Goal: Task Accomplishment & Management: Manage account settings

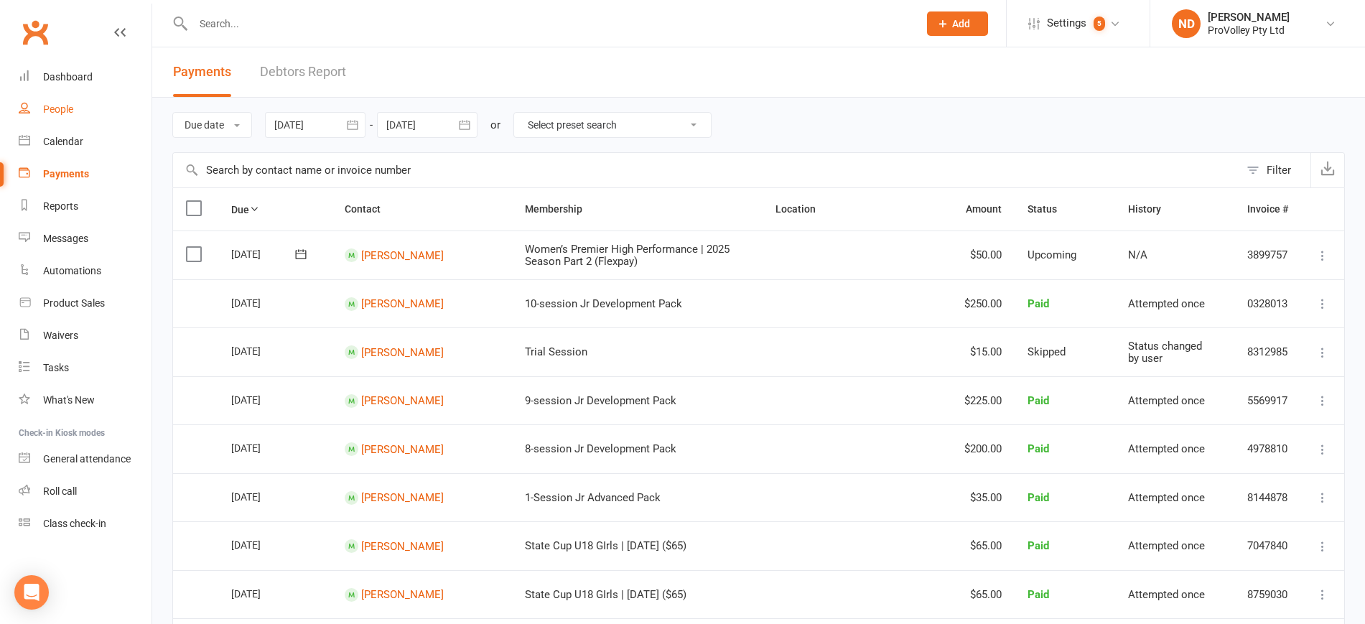
click at [80, 105] on link "People" at bounding box center [85, 109] width 133 height 32
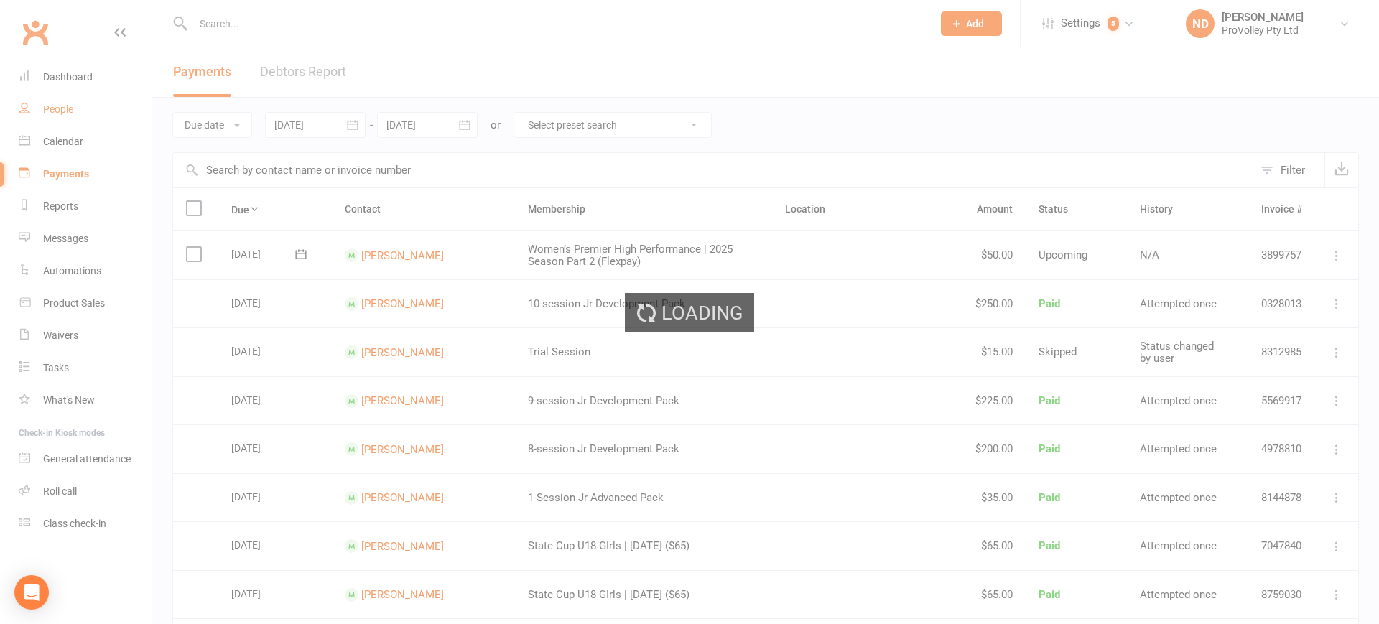
select select "100"
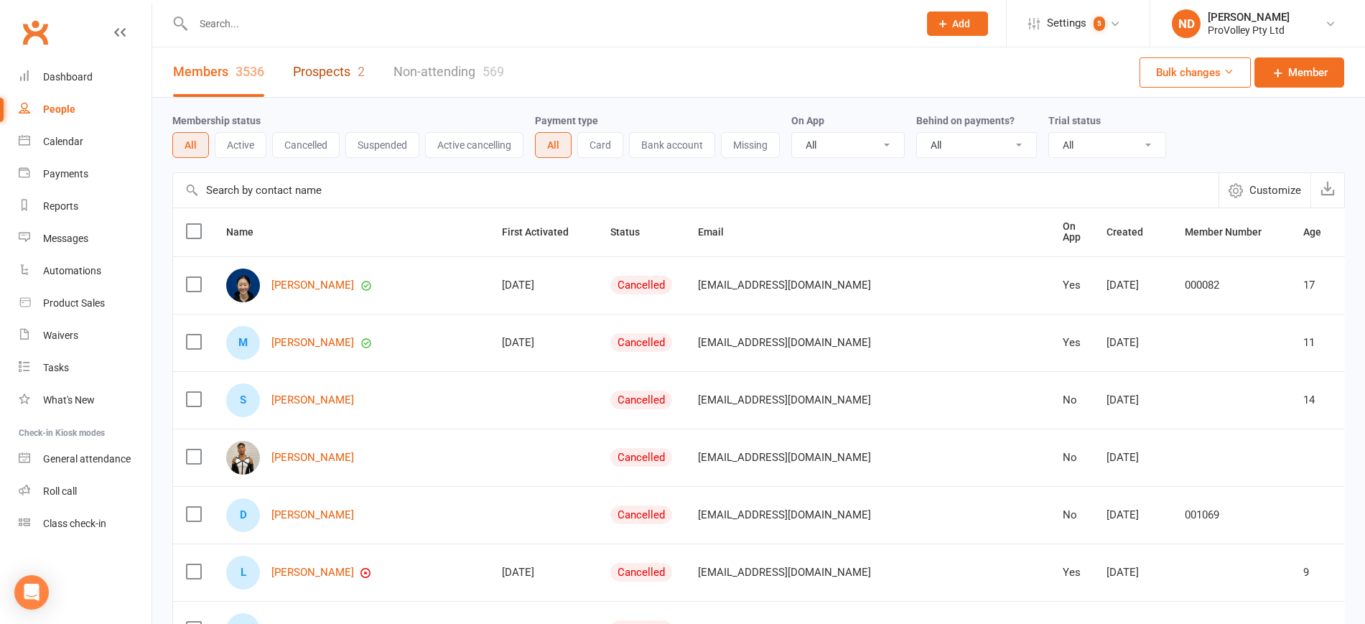
click at [317, 74] on link "Prospects 2" at bounding box center [329, 72] width 72 height 50
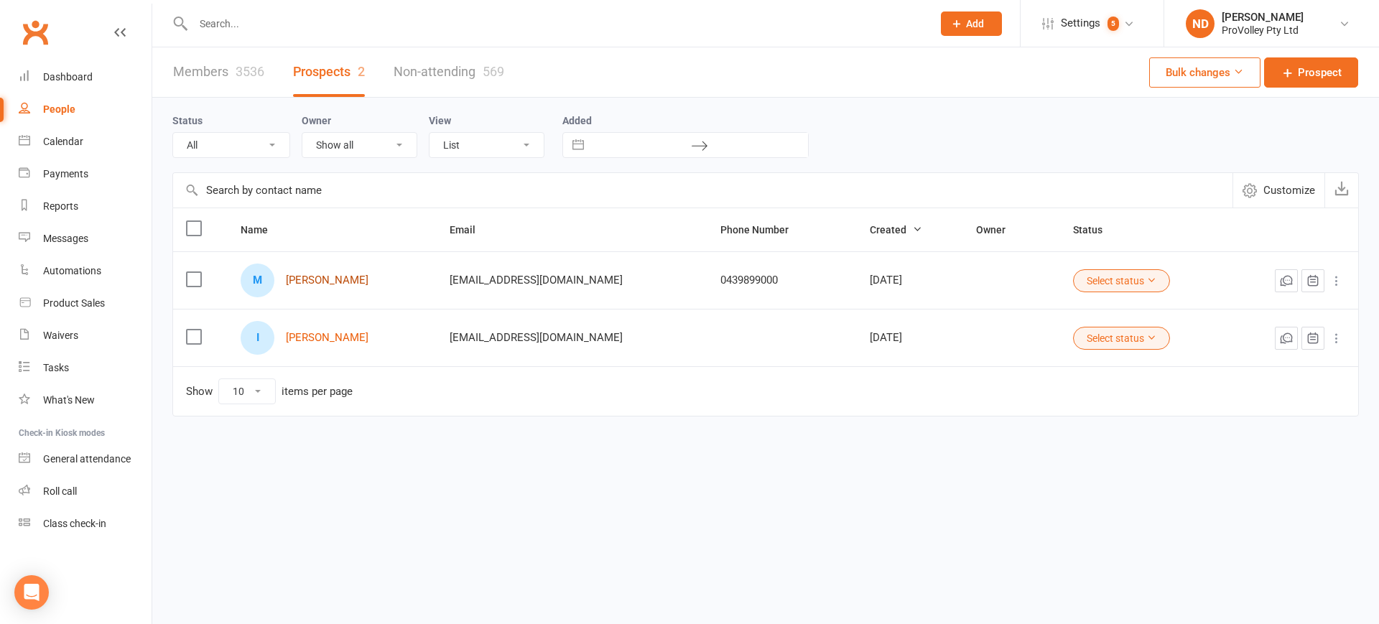
click at [320, 284] on link "[PERSON_NAME]" at bounding box center [327, 280] width 83 height 12
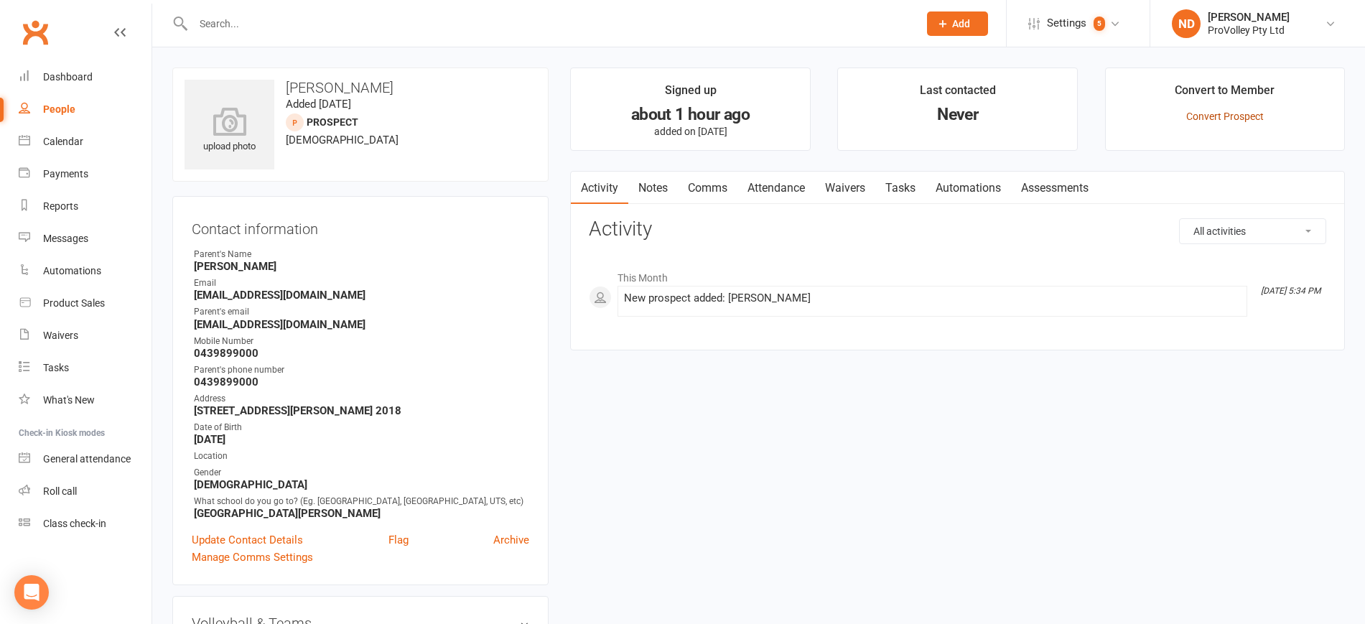
click at [1229, 117] on link "Convert Prospect" at bounding box center [1225, 116] width 78 height 11
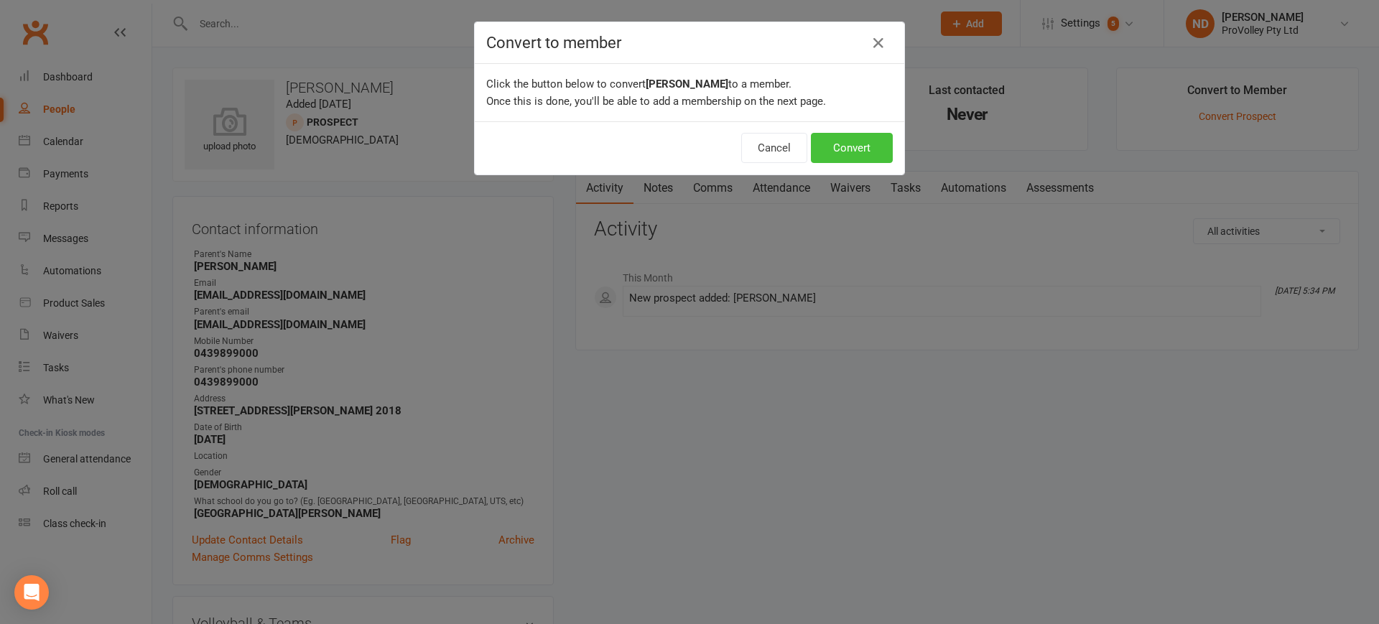
click at [864, 156] on button "Convert" at bounding box center [852, 148] width 82 height 30
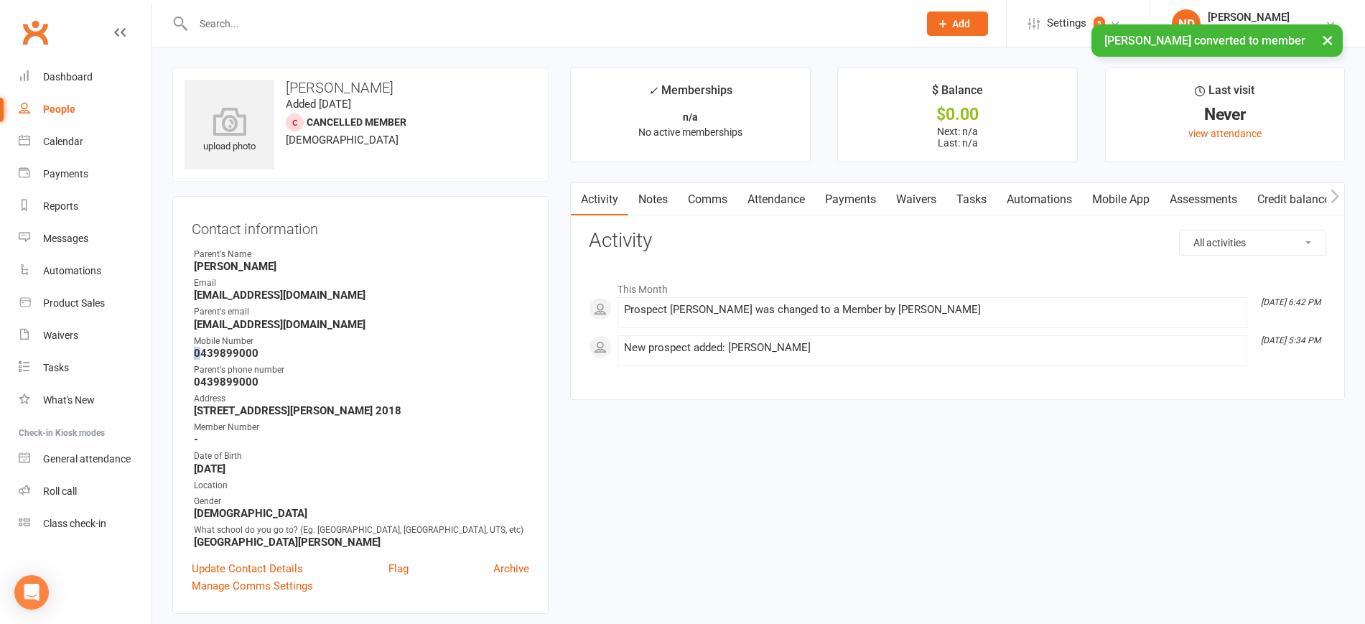
drag, startPoint x: 200, startPoint y: 352, endPoint x: 189, endPoint y: 352, distance: 11.5
click at [189, 352] on div "Contact information Owner Parent's Name [PERSON_NAME] Email [EMAIL_ADDRESS][DOM…" at bounding box center [360, 405] width 376 height 418
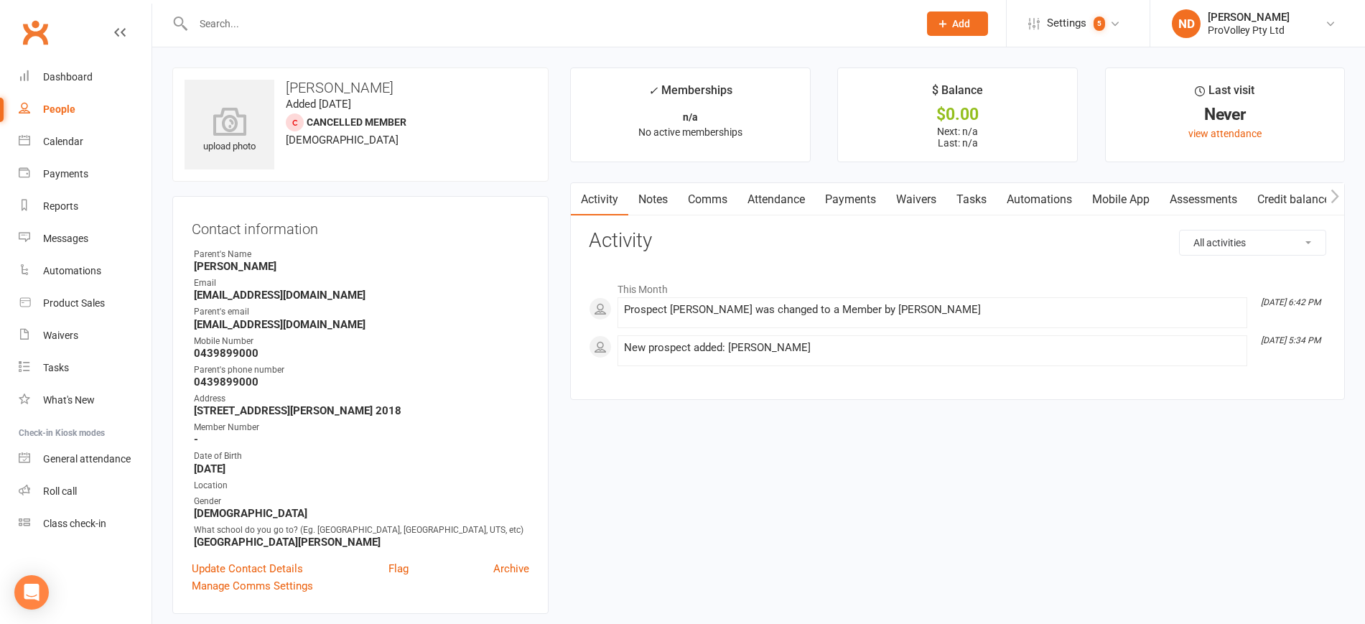
click at [447, 395] on div "Address" at bounding box center [361, 399] width 335 height 14
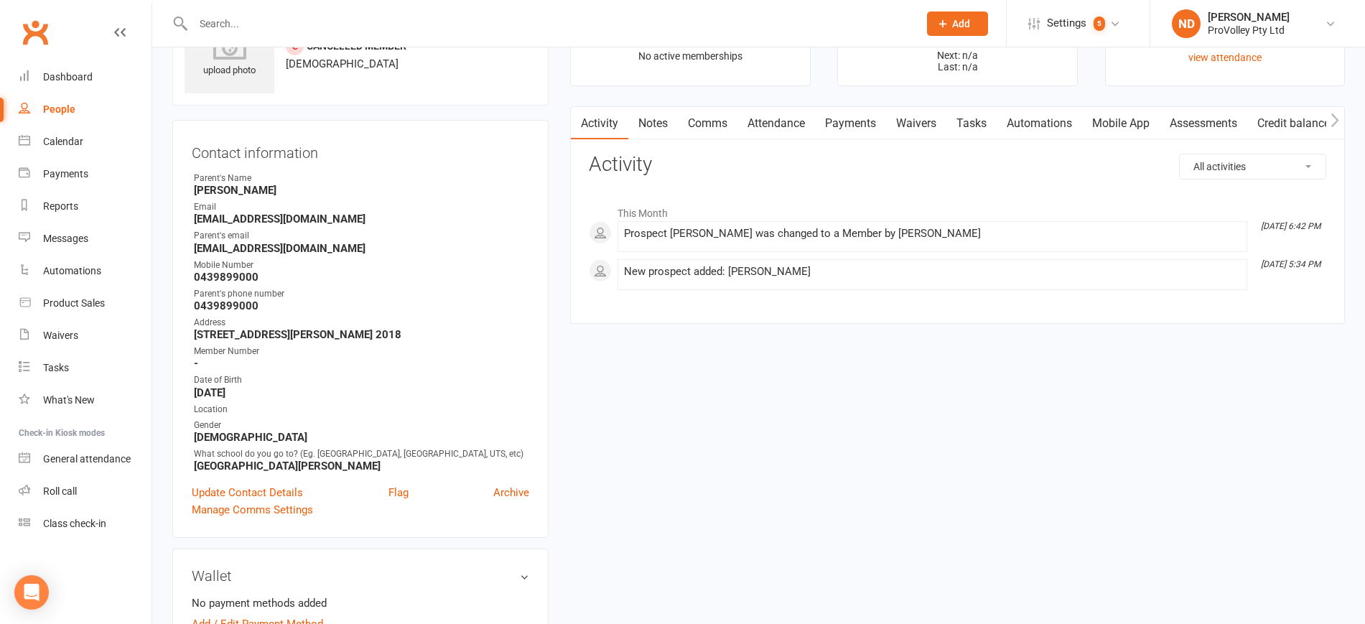
scroll to position [180, 0]
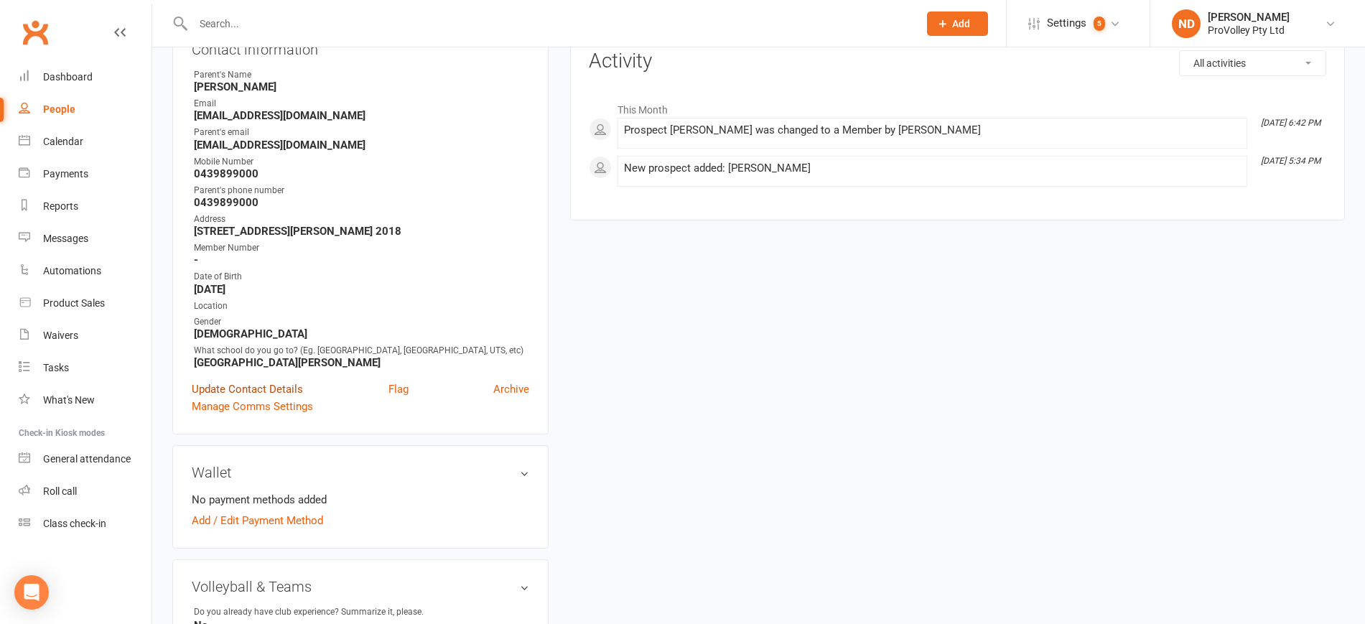
click at [236, 398] on link "Update Contact Details" at bounding box center [247, 389] width 111 height 17
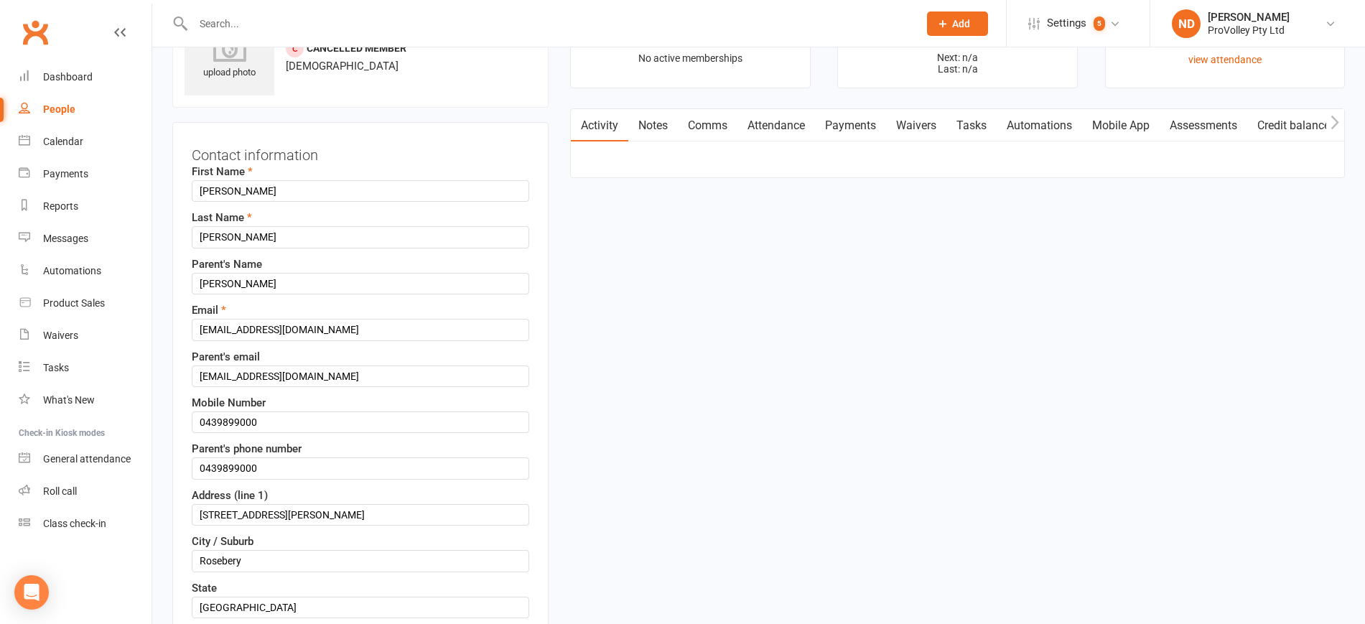
scroll to position [67, 0]
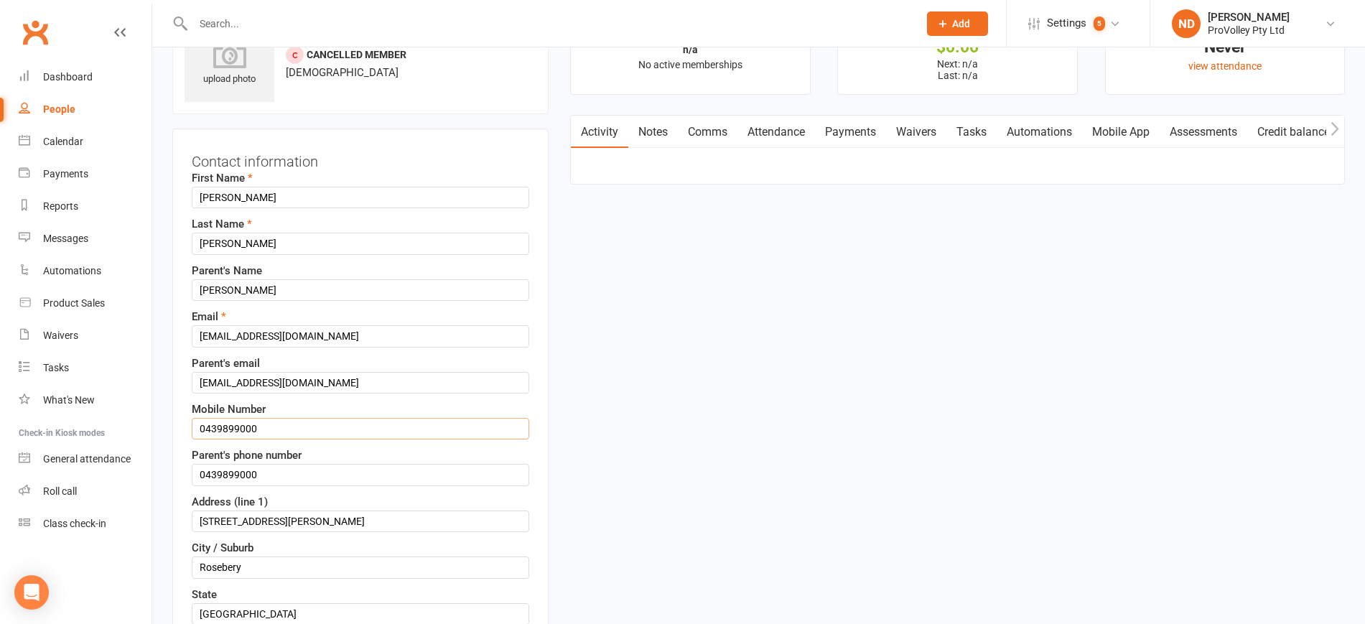
drag, startPoint x: 203, startPoint y: 430, endPoint x: 192, endPoint y: 427, distance: 11.8
click at [192, 427] on input "0439899000" at bounding box center [360, 429] width 337 height 22
type input "61439899000"
drag, startPoint x: 202, startPoint y: 476, endPoint x: 168, endPoint y: 478, distance: 34.5
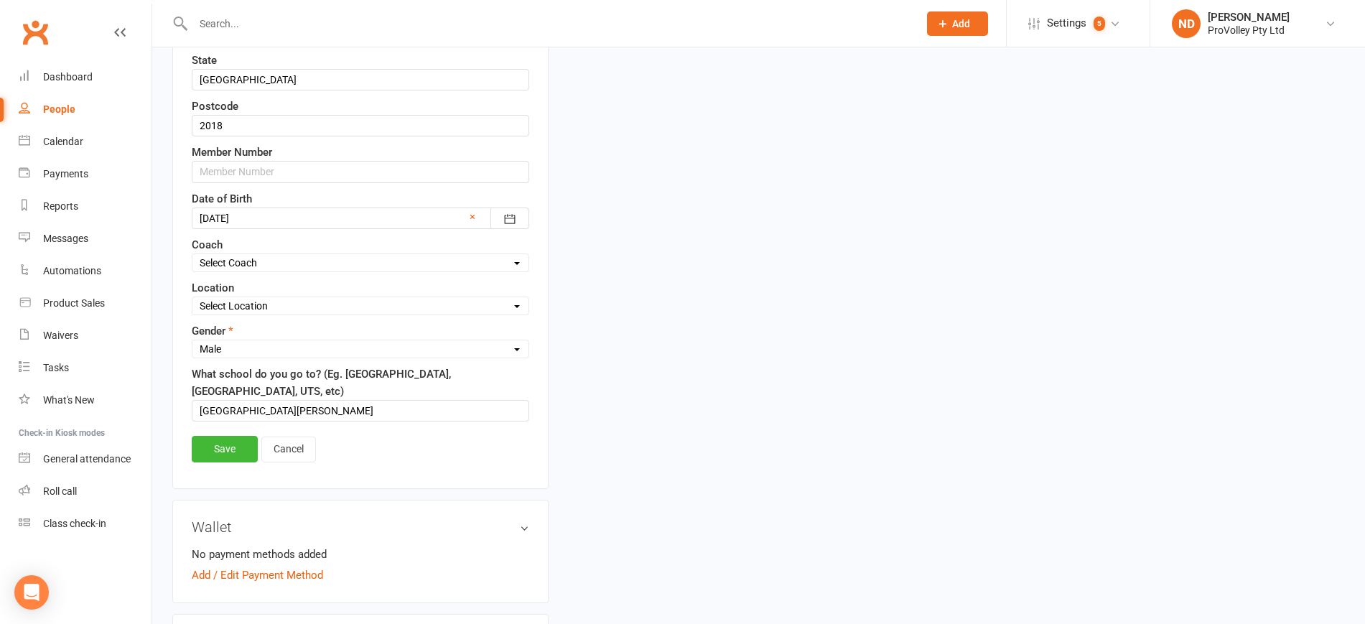
scroll to position [606, 0]
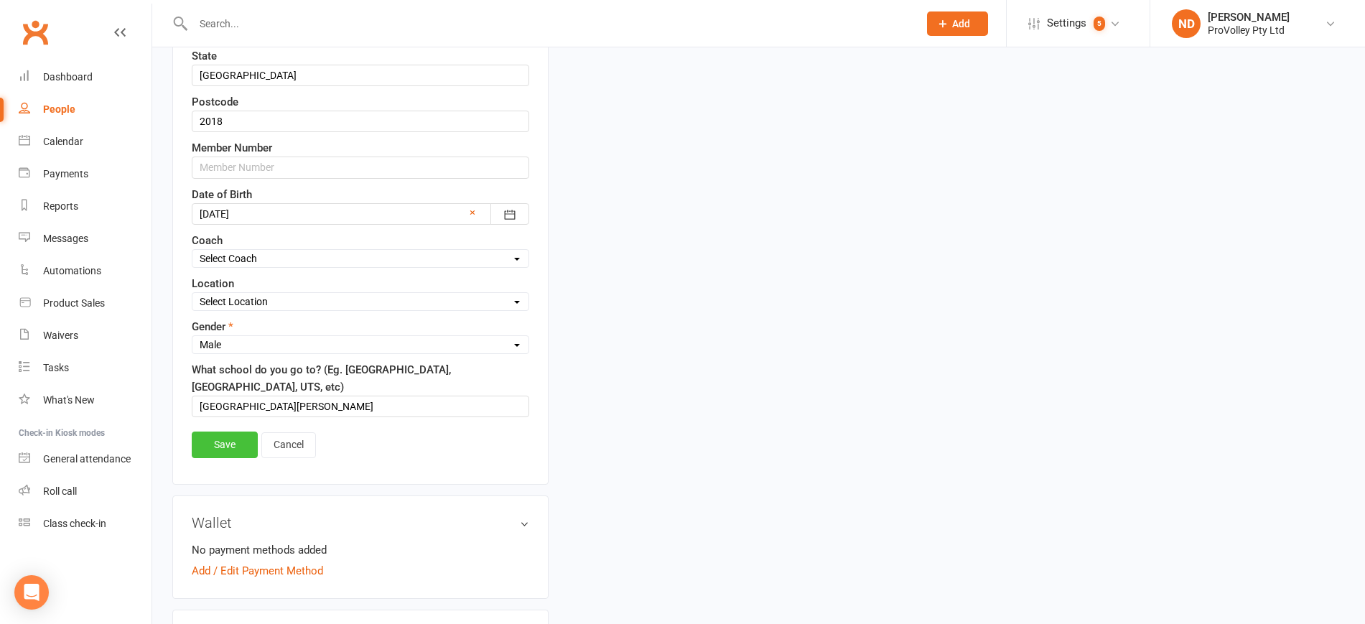
type input "61439899000"
click at [230, 439] on link "Save" at bounding box center [225, 445] width 66 height 26
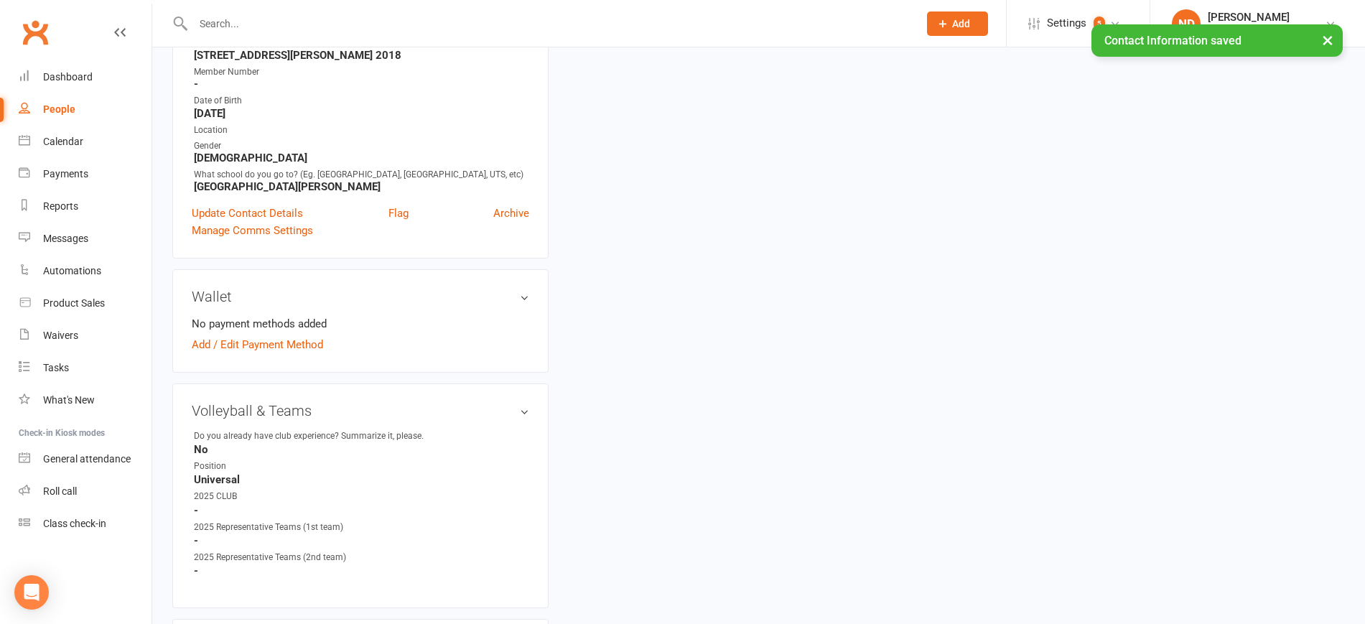
scroll to position [157, 0]
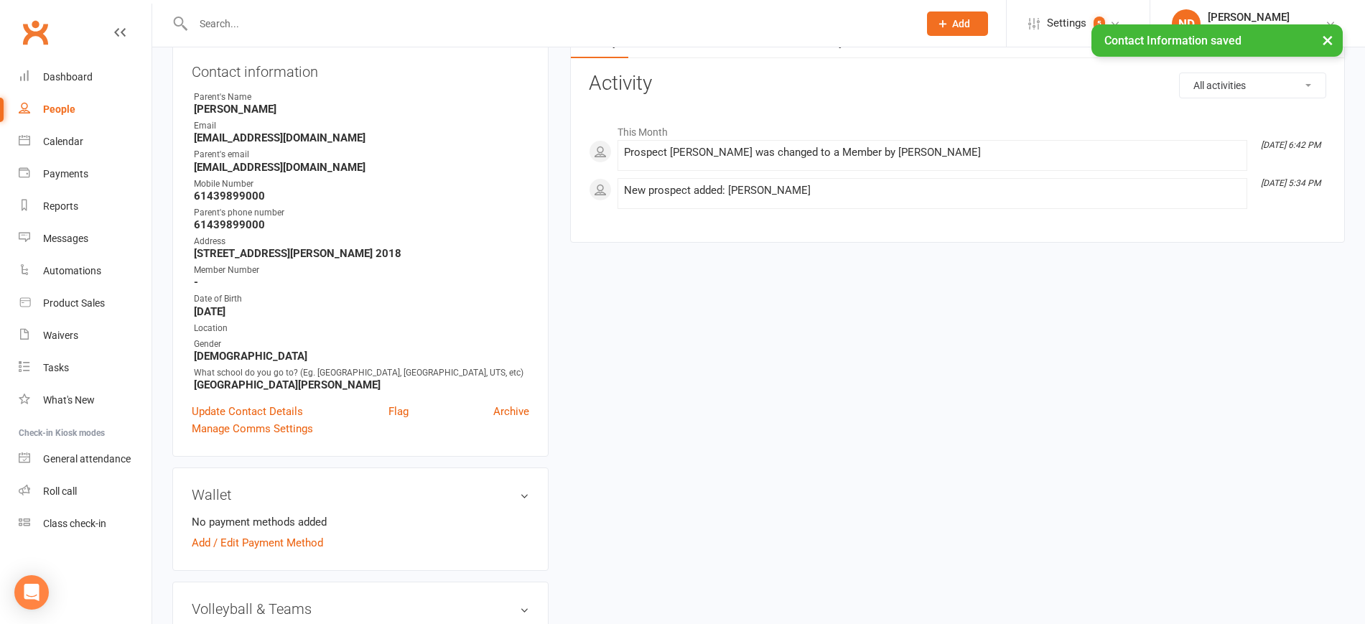
click at [57, 105] on div "People" at bounding box center [59, 108] width 32 height 11
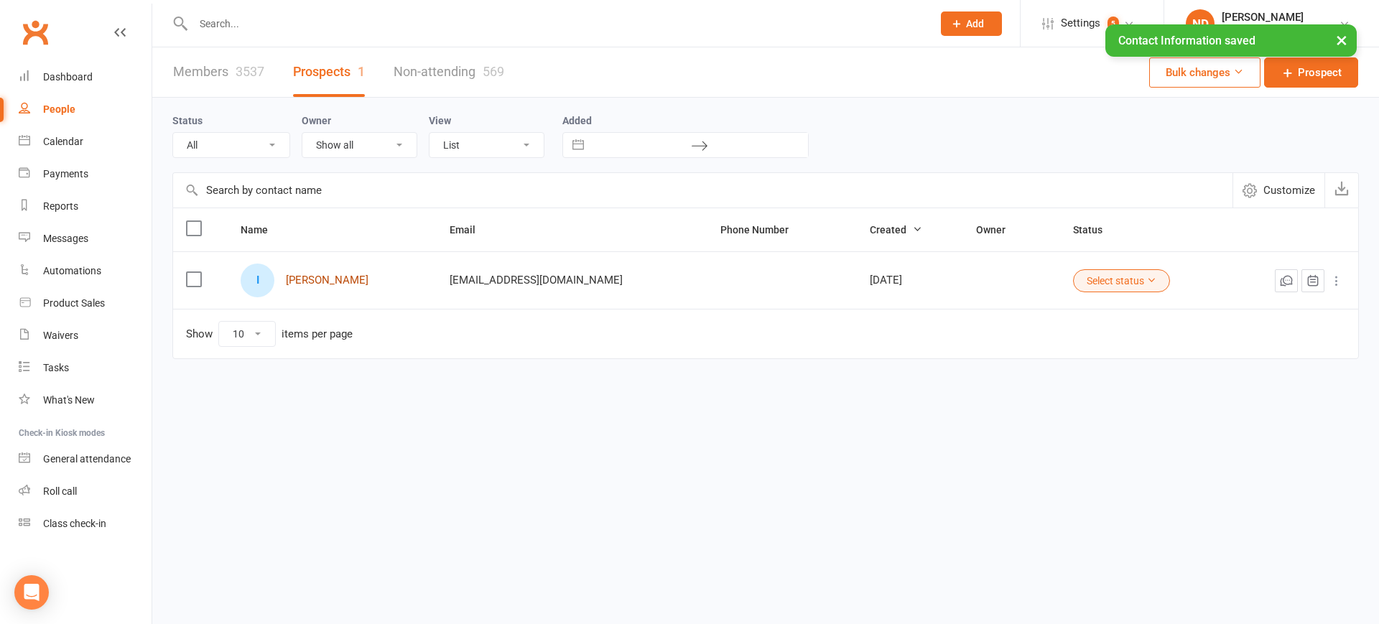
click at [314, 279] on link "[PERSON_NAME]" at bounding box center [327, 280] width 83 height 12
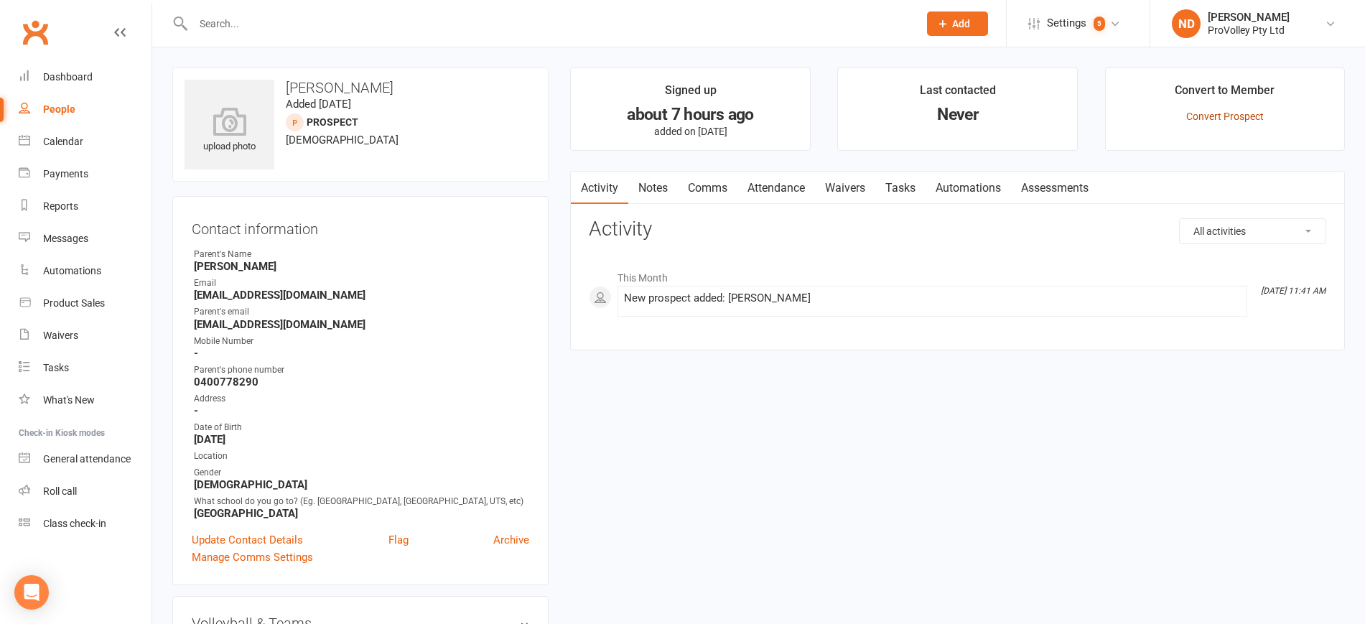
click at [1223, 116] on link "Convert Prospect" at bounding box center [1225, 116] width 78 height 11
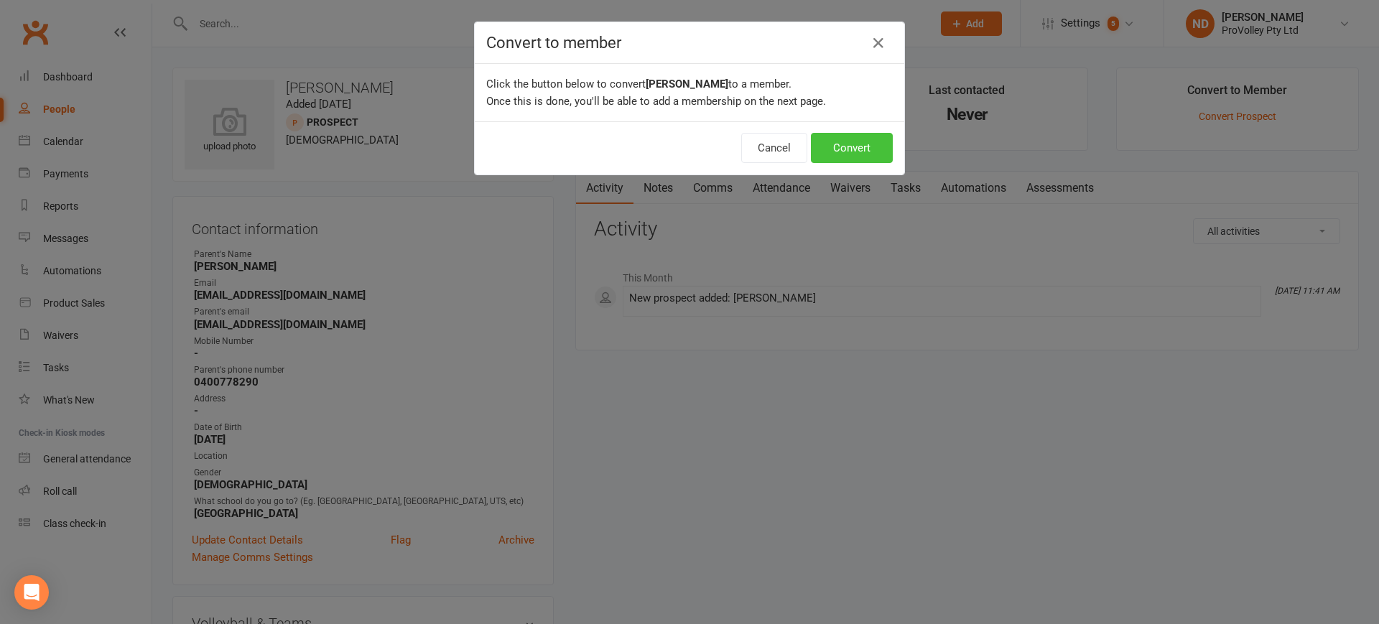
click at [842, 152] on button "Convert" at bounding box center [852, 148] width 82 height 30
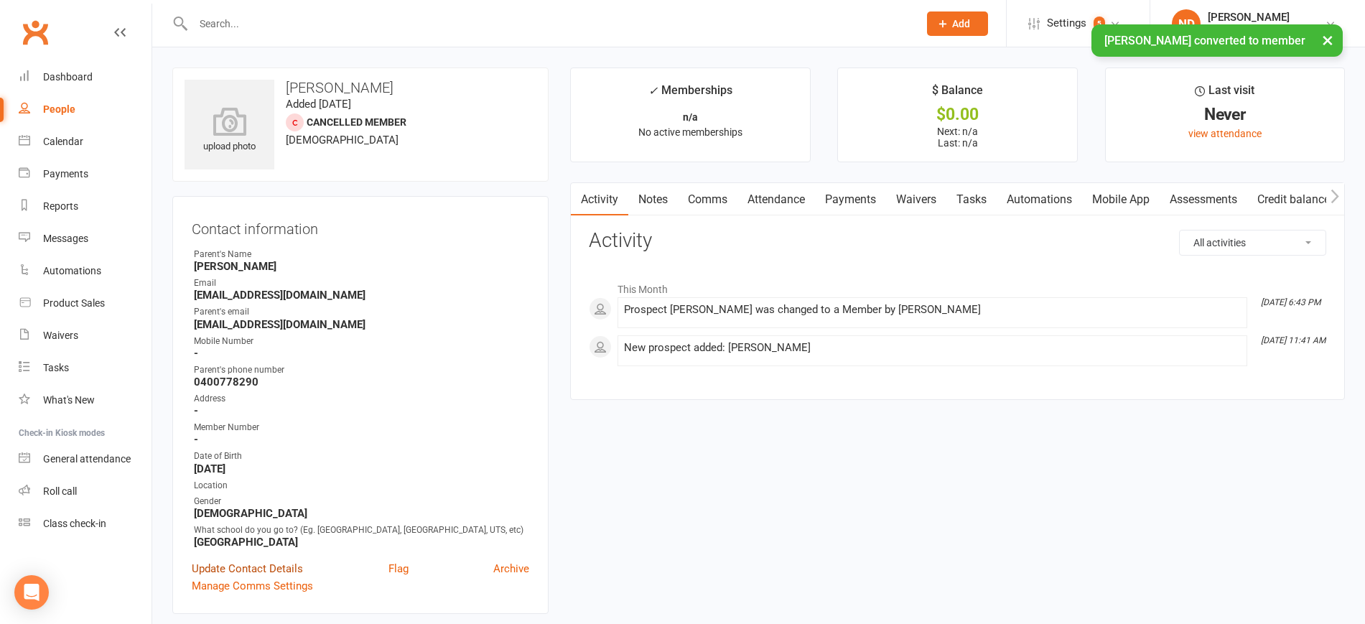
click at [243, 577] on link "Update Contact Details" at bounding box center [247, 568] width 111 height 17
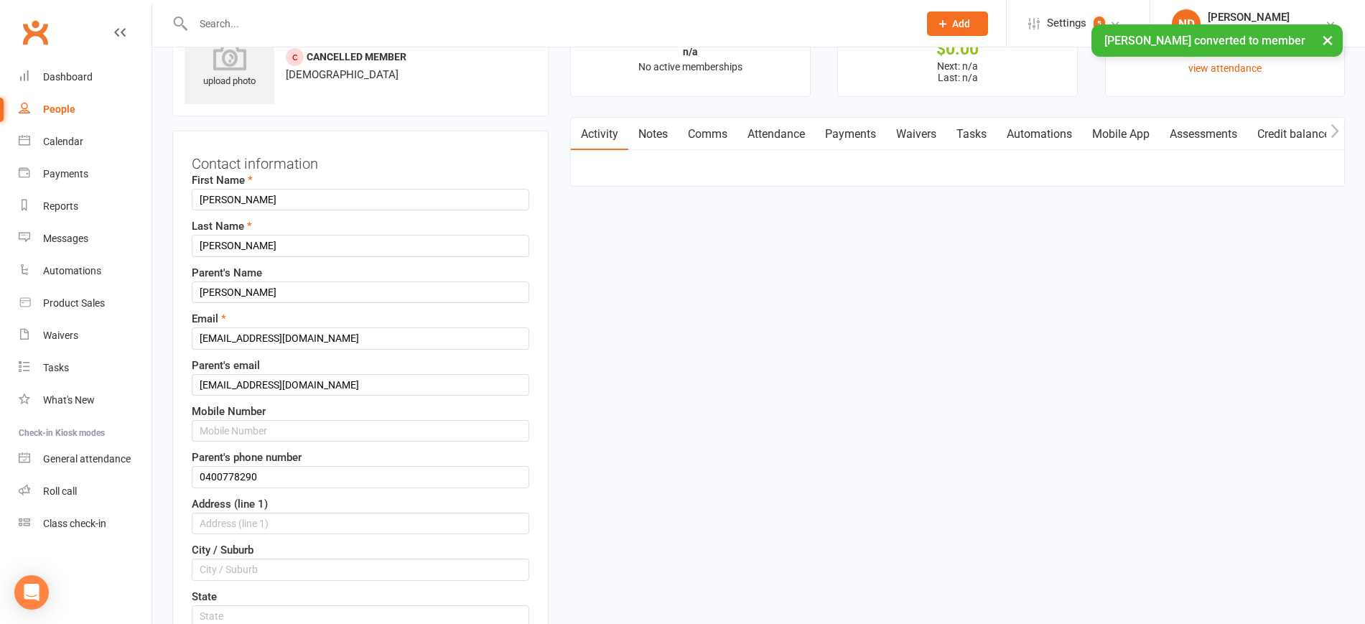
scroll to position [67, 0]
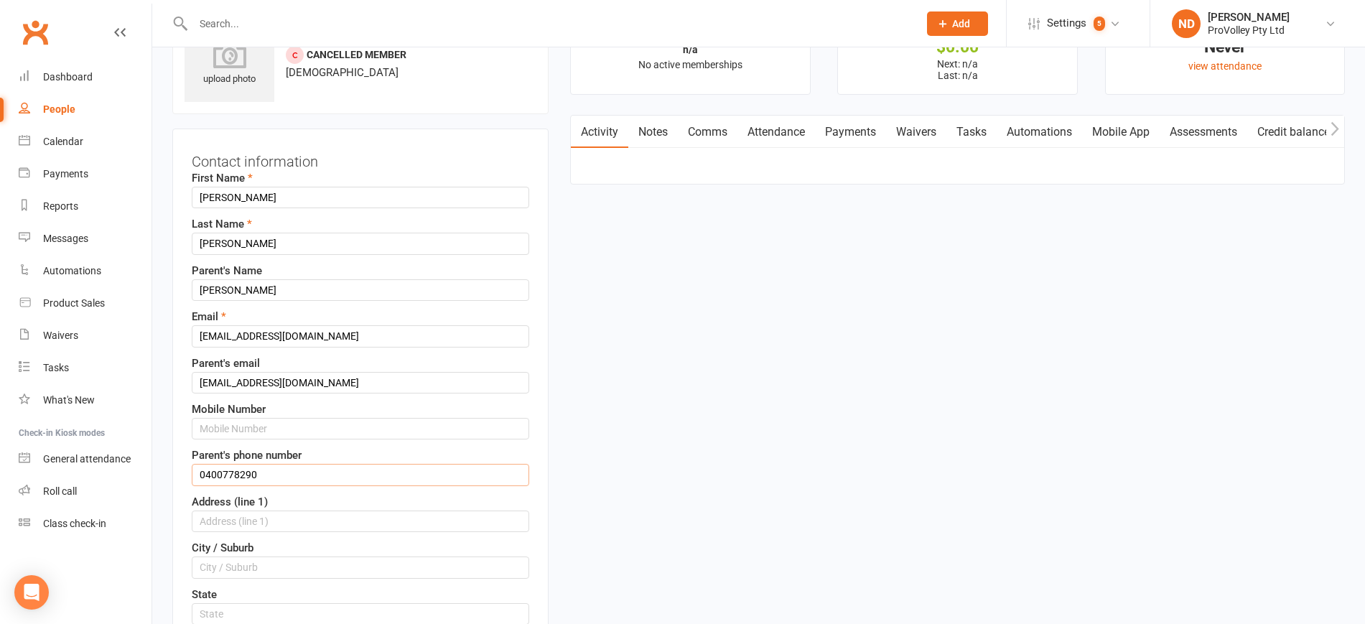
drag, startPoint x: 203, startPoint y: 468, endPoint x: 191, endPoint y: 470, distance: 12.4
click at [191, 470] on div "Contact information First Name [PERSON_NAME] Last Name [PERSON_NAME] Parent's N…" at bounding box center [360, 576] width 376 height 895
drag, startPoint x: 167, startPoint y: 463, endPoint x: 131, endPoint y: 459, distance: 35.4
type input "61400778290"
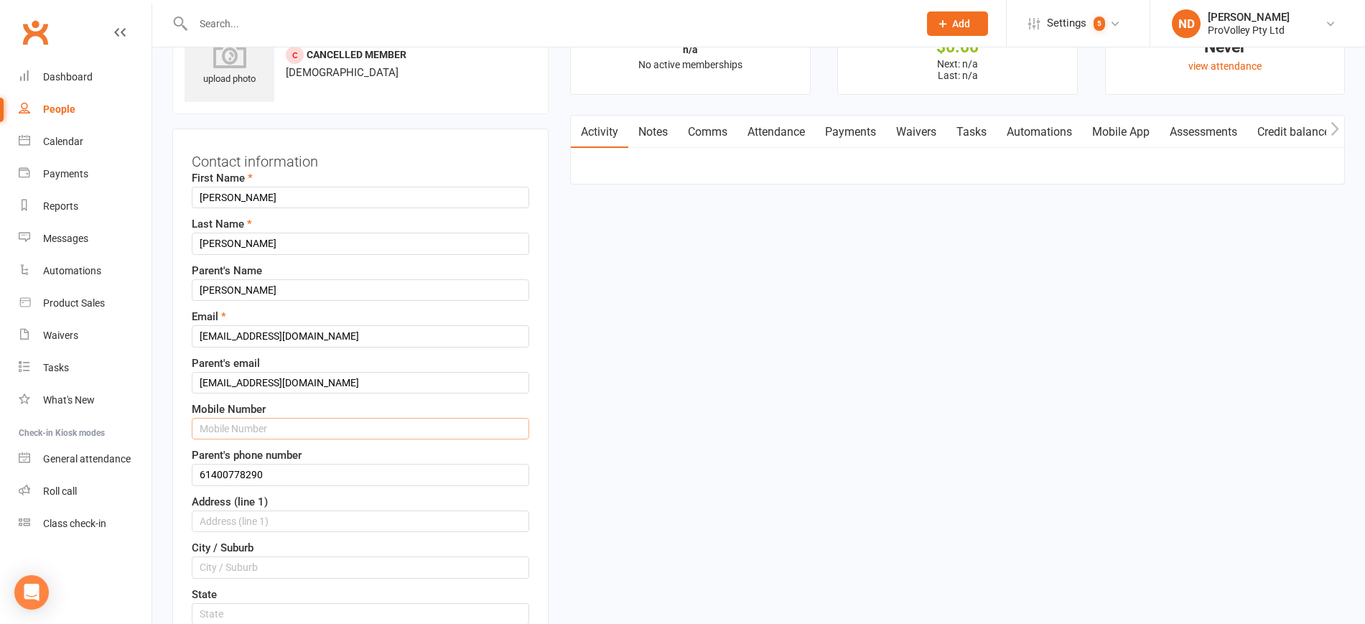
click at [218, 427] on input "text" at bounding box center [360, 429] width 337 height 22
paste input "61400778290"
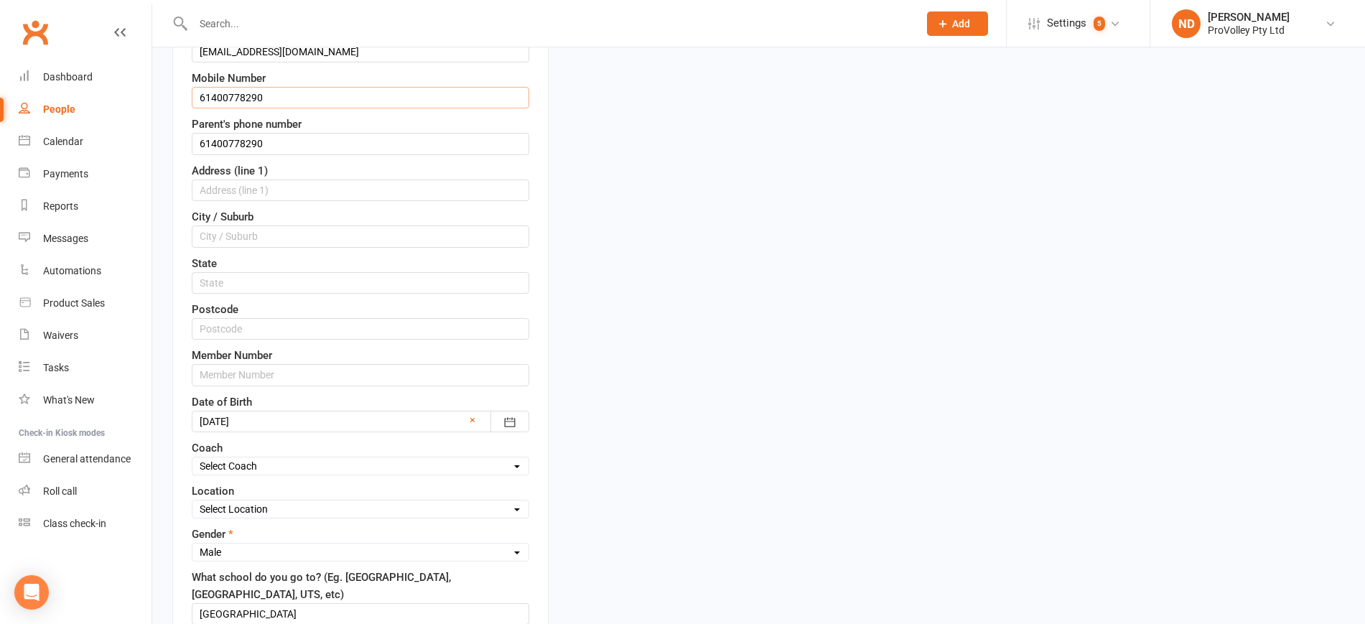
scroll to position [516, 0]
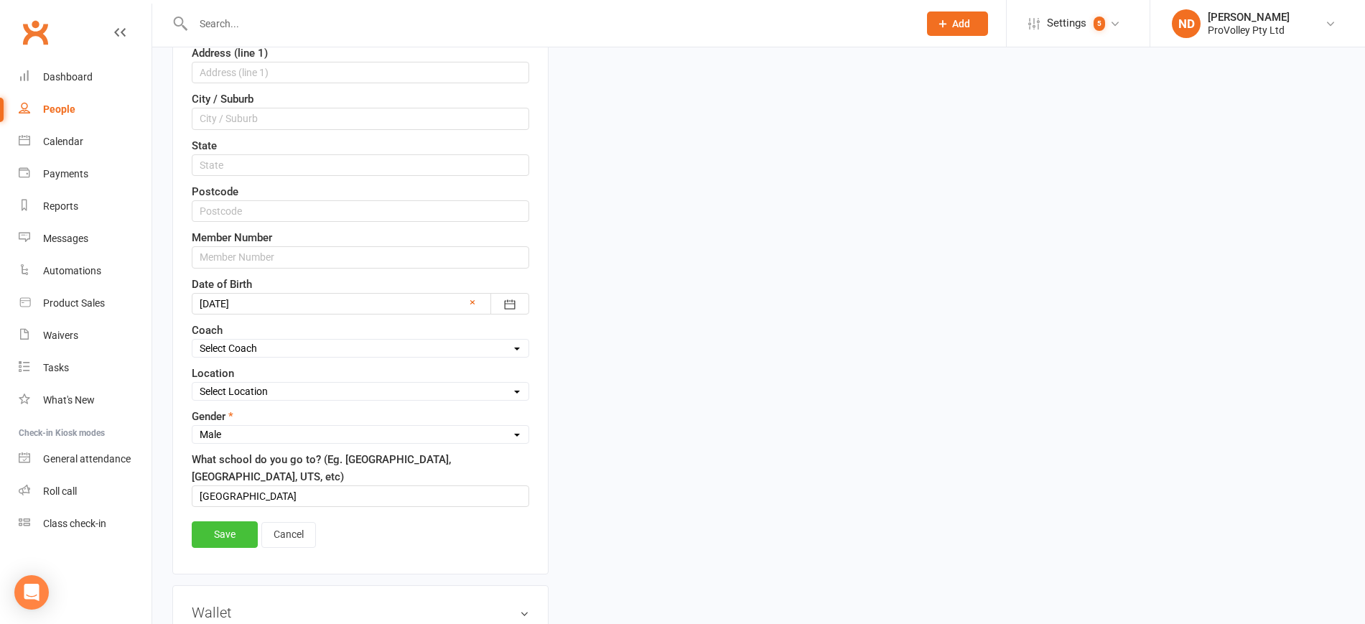
type input "61400778290"
click at [235, 531] on link "Save" at bounding box center [225, 534] width 66 height 26
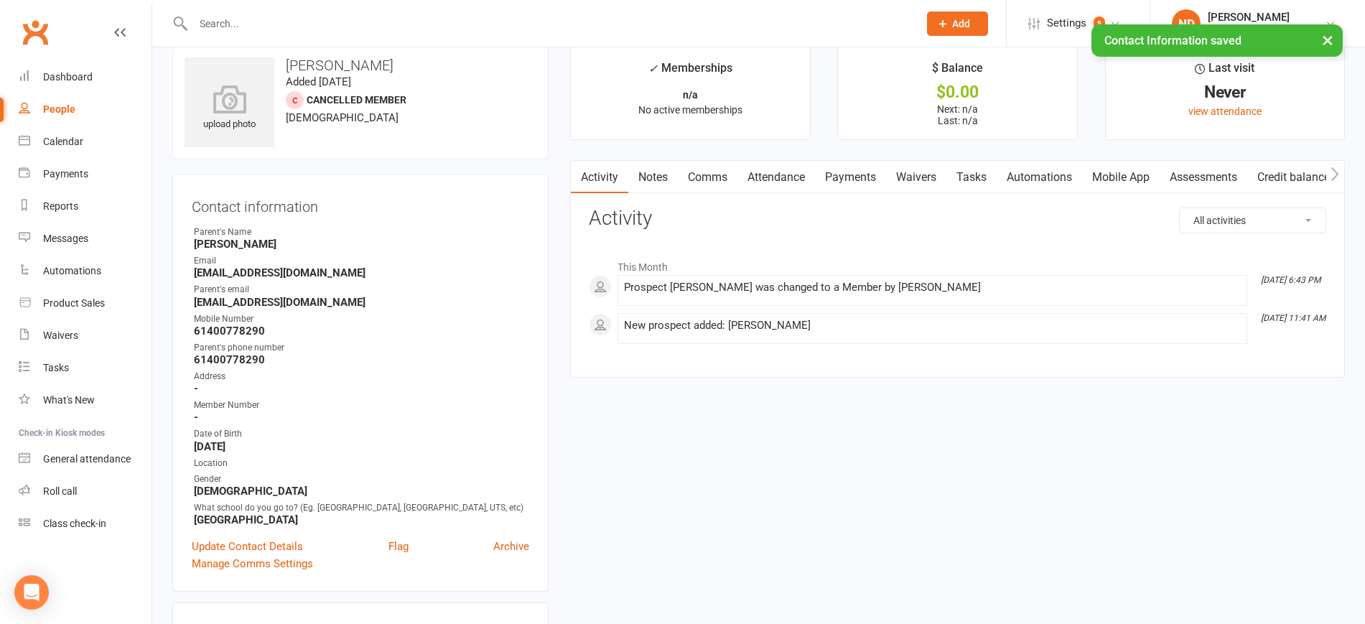
scroll to position [0, 0]
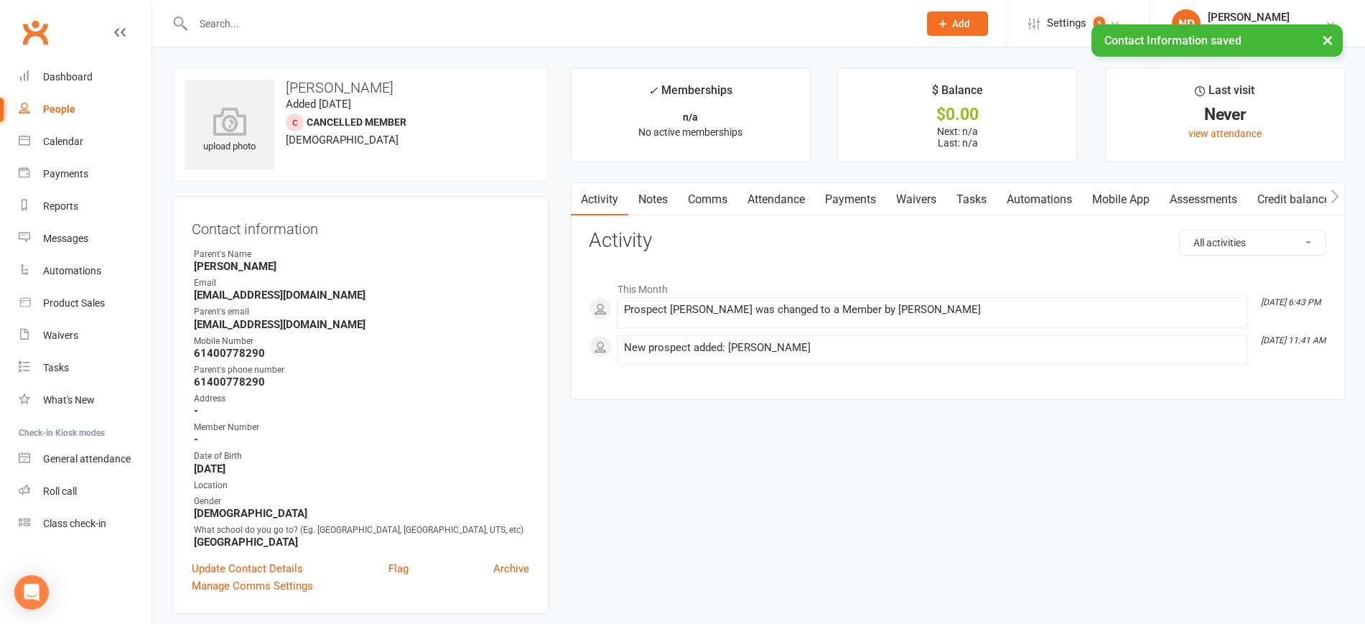
click at [62, 106] on div "People" at bounding box center [59, 108] width 32 height 11
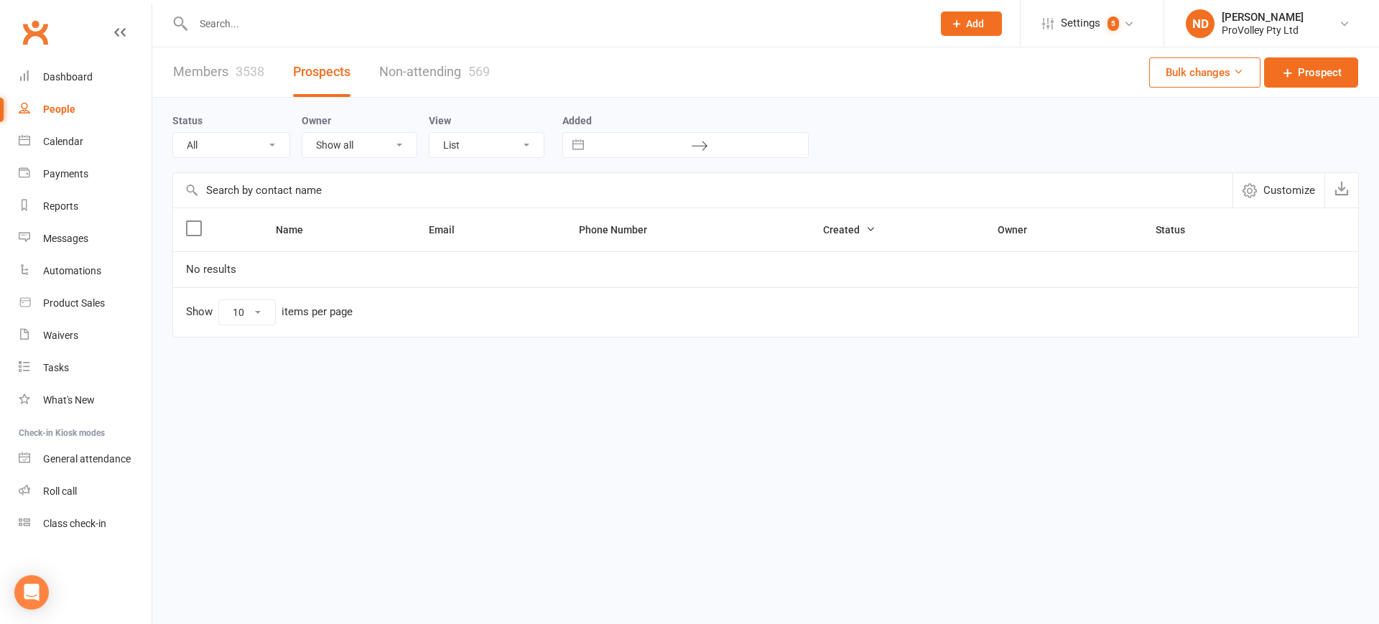
click at [234, 73] on link "Members 3538" at bounding box center [218, 72] width 91 height 50
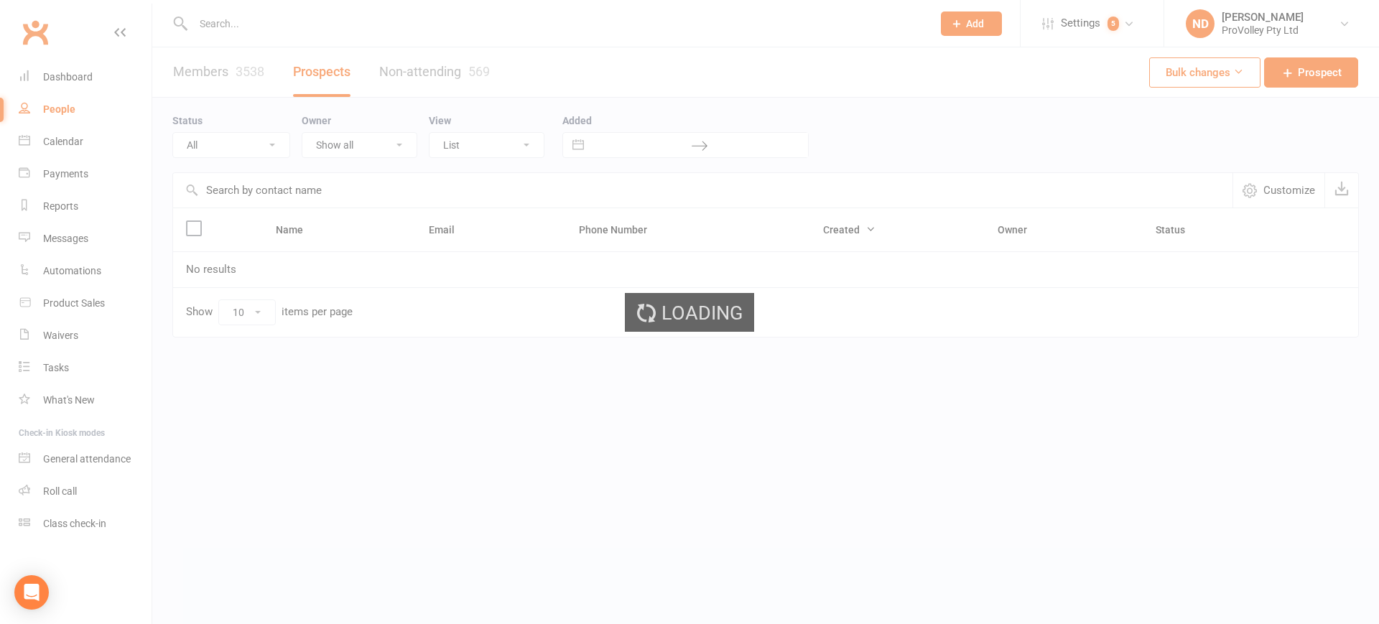
select select "100"
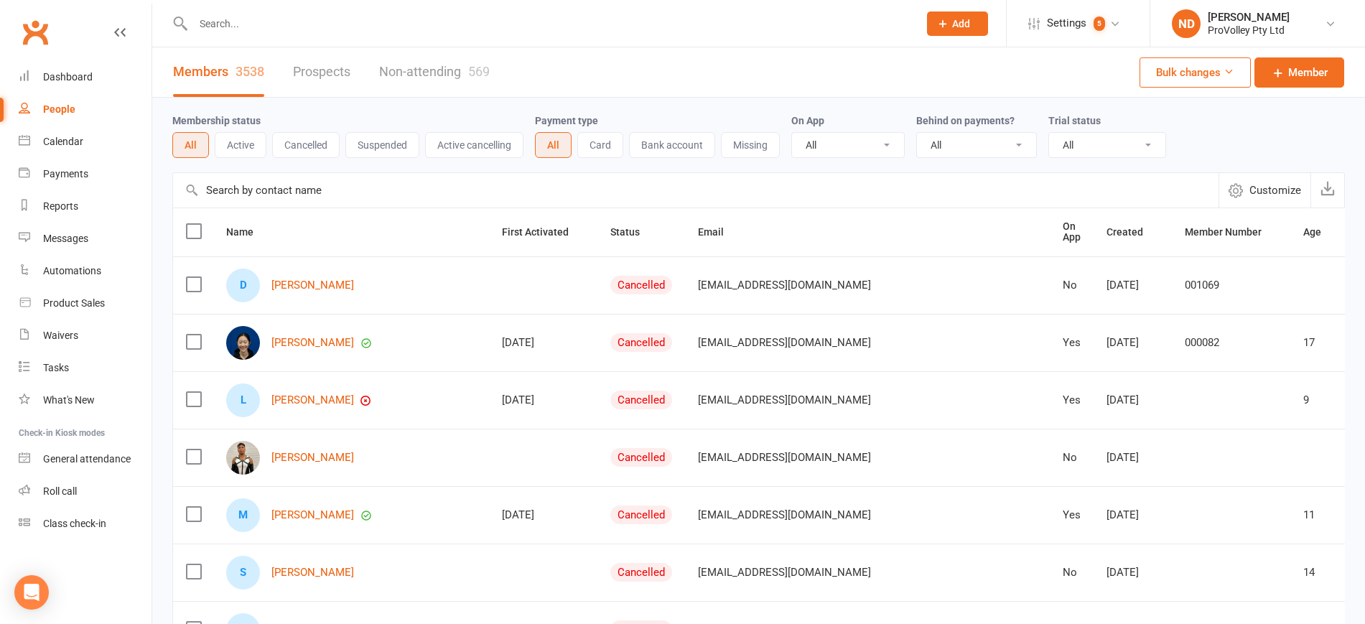
click at [592, 349] on tr "[PERSON_NAME] [DATE] Cancelled [EMAIL_ADDRESS][DOMAIN_NAME] Yes [DATE] 000082 1…" at bounding box center [914, 342] width 1482 height 57
click at [951, 406] on tr "L [PERSON_NAME] [DATE] Cancelled [EMAIL_ADDRESS][DOMAIN_NAME] Yes [DATE] 9 - [D…" at bounding box center [914, 399] width 1482 height 57
